Goal: Information Seeking & Learning: Check status

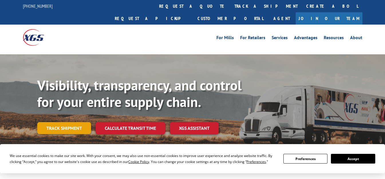
drag, startPoint x: 79, startPoint y: 117, endPoint x: 139, endPoint y: 112, distance: 60.2
click at [79, 122] on link "Track shipment" at bounding box center [64, 128] width 54 height 12
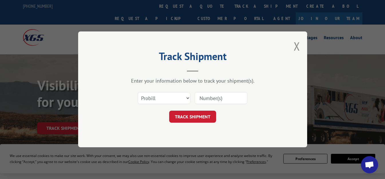
click at [199, 96] on input at bounding box center [221, 98] width 53 height 12
paste input "14798259"
click at [210, 102] on input "14798259" at bounding box center [221, 98] width 53 height 12
paste input "14798259"
type input "1479147982598259"
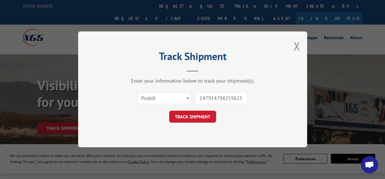
click at [211, 99] on input "1479147982598259" at bounding box center [221, 98] width 53 height 12
paste input "14798259"
type input "14798259"
click at [197, 113] on button "TRACK SHIPMENT" at bounding box center [192, 117] width 47 height 12
